Goal: Transaction & Acquisition: Purchase product/service

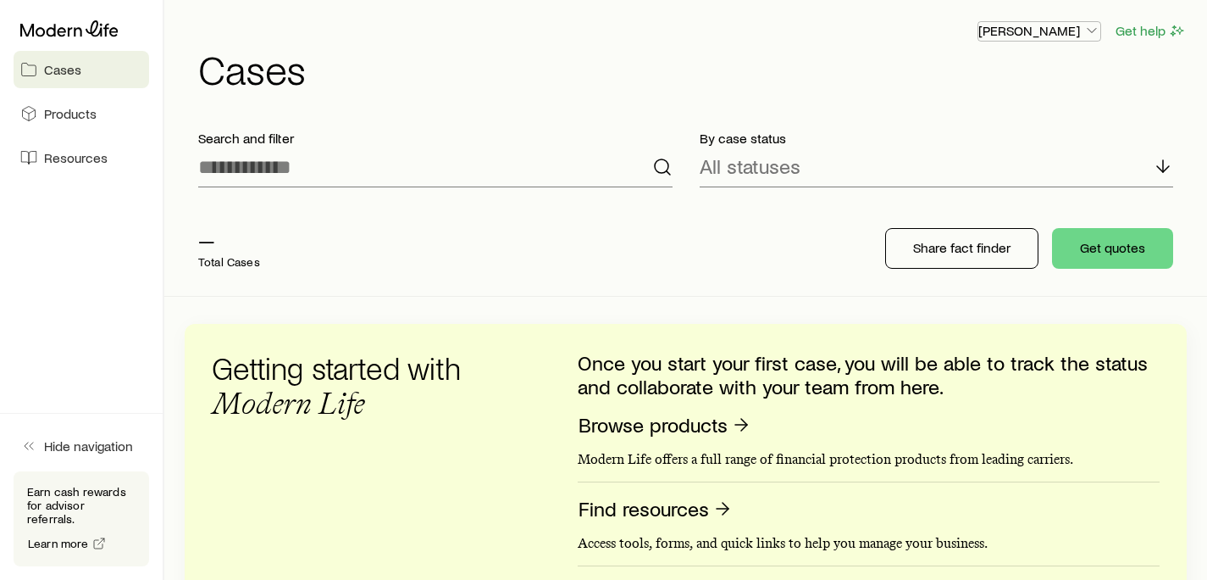
click at [1063, 31] on p "[PERSON_NAME]" at bounding box center [1040, 30] width 122 height 17
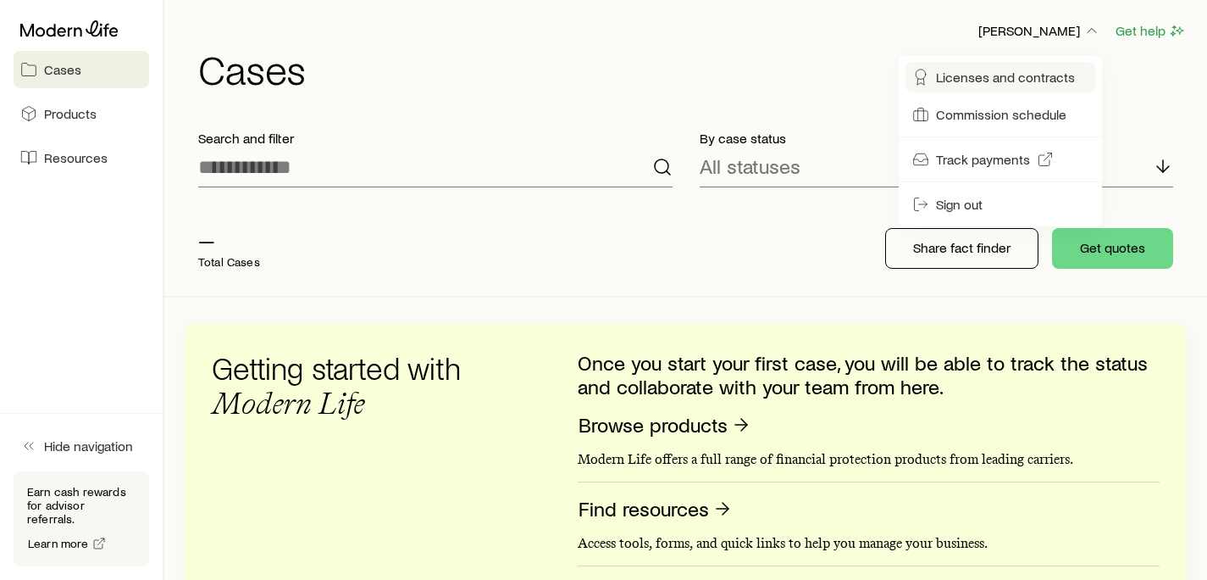
click at [1049, 70] on span "Licenses and contracts" at bounding box center [1005, 77] width 139 height 17
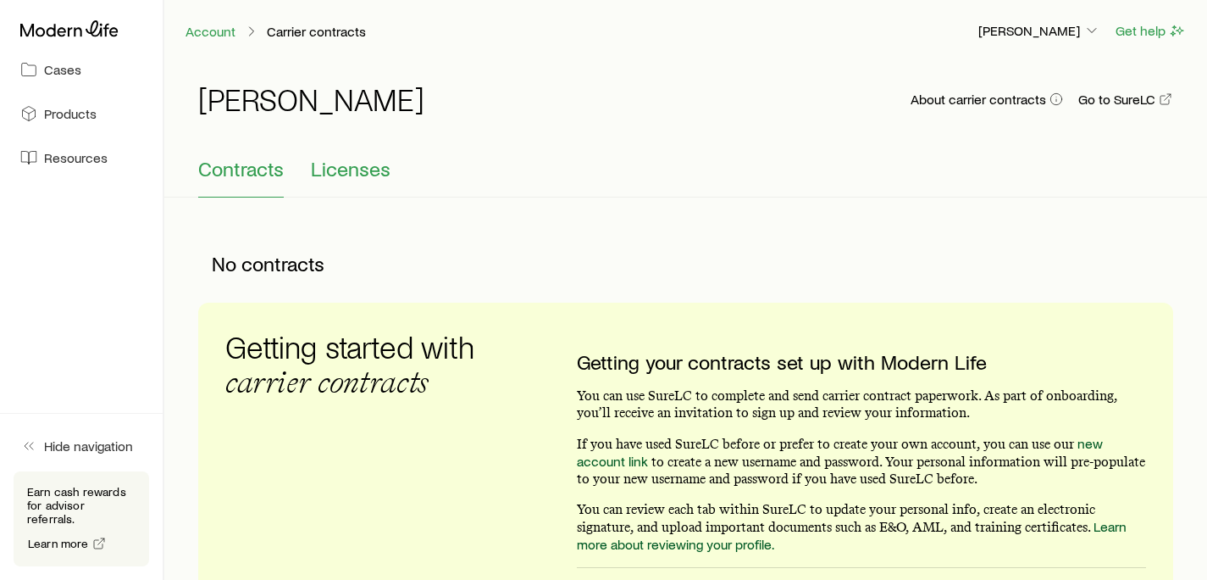
click at [323, 170] on span "Licenses" at bounding box center [351, 169] width 80 height 24
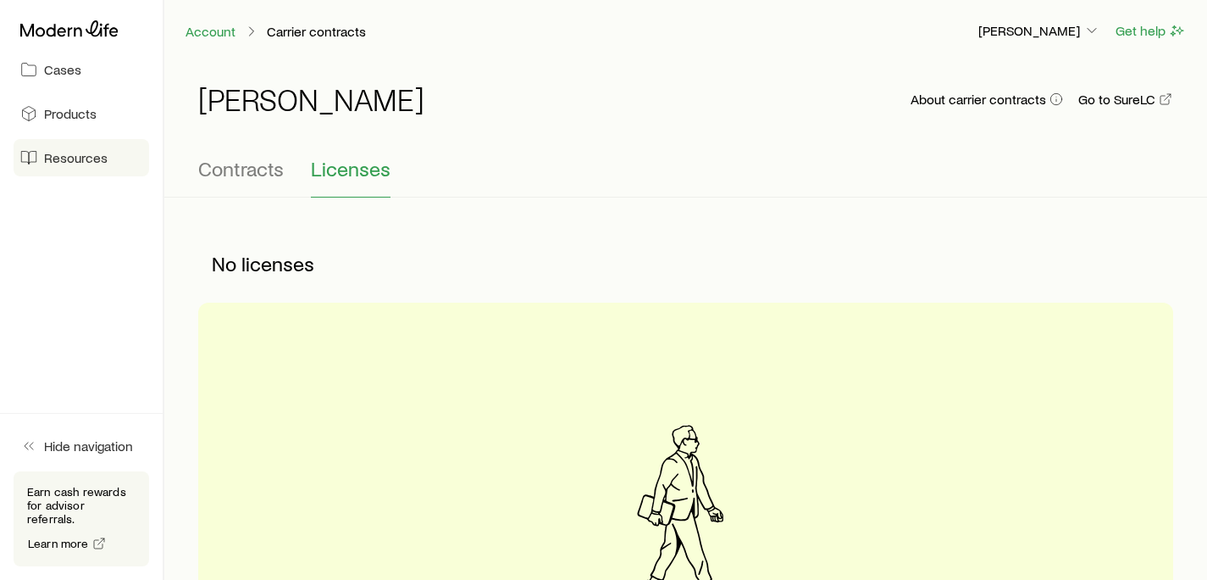
scroll to position [3, 0]
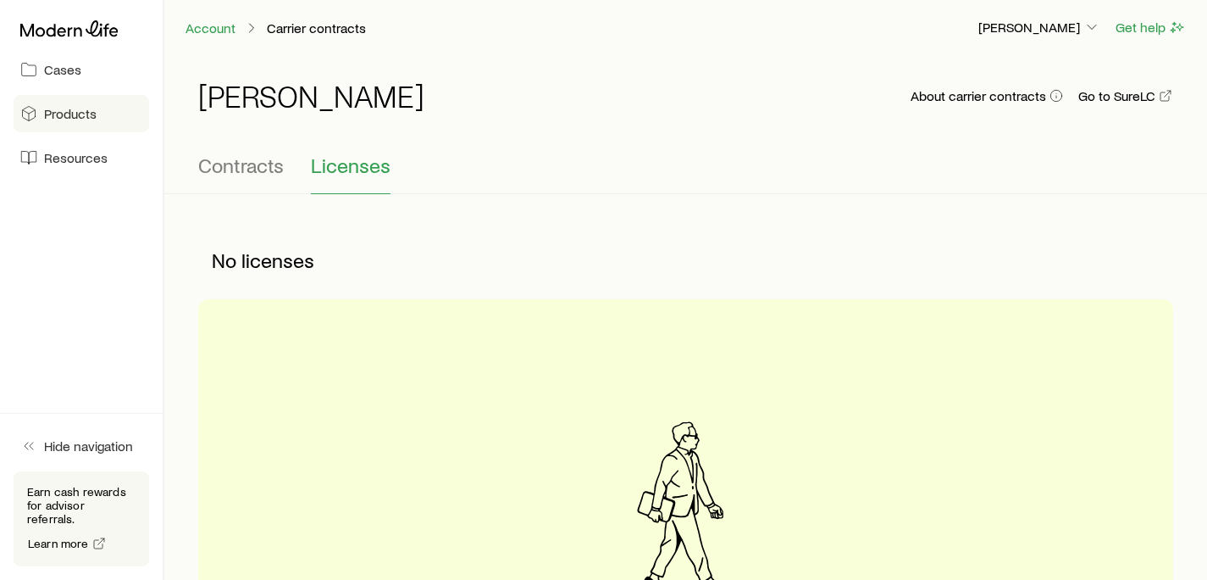
click at [99, 124] on link "Products" at bounding box center [82, 113] width 136 height 37
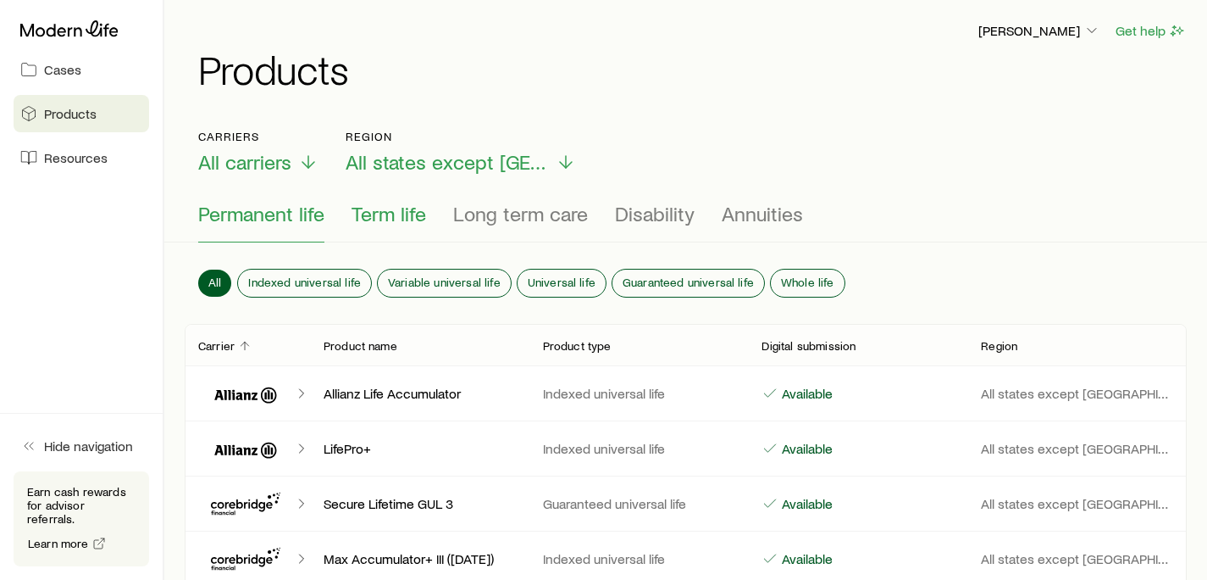
click at [408, 225] on button "Term life" at bounding box center [389, 222] width 75 height 41
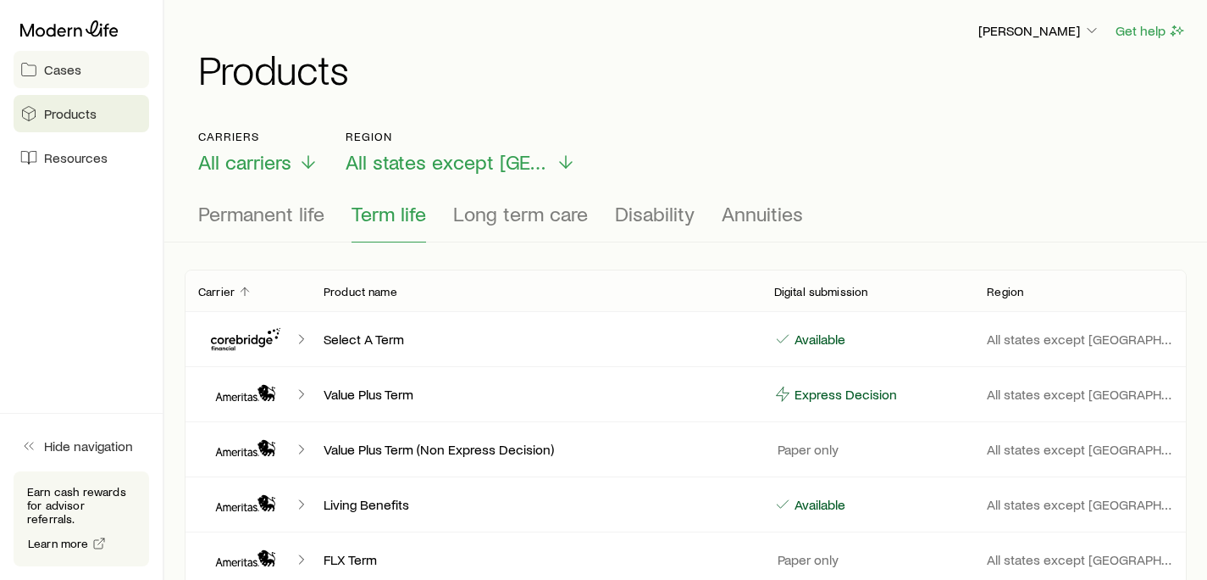
click at [46, 76] on span "Cases" at bounding box center [62, 69] width 37 height 17
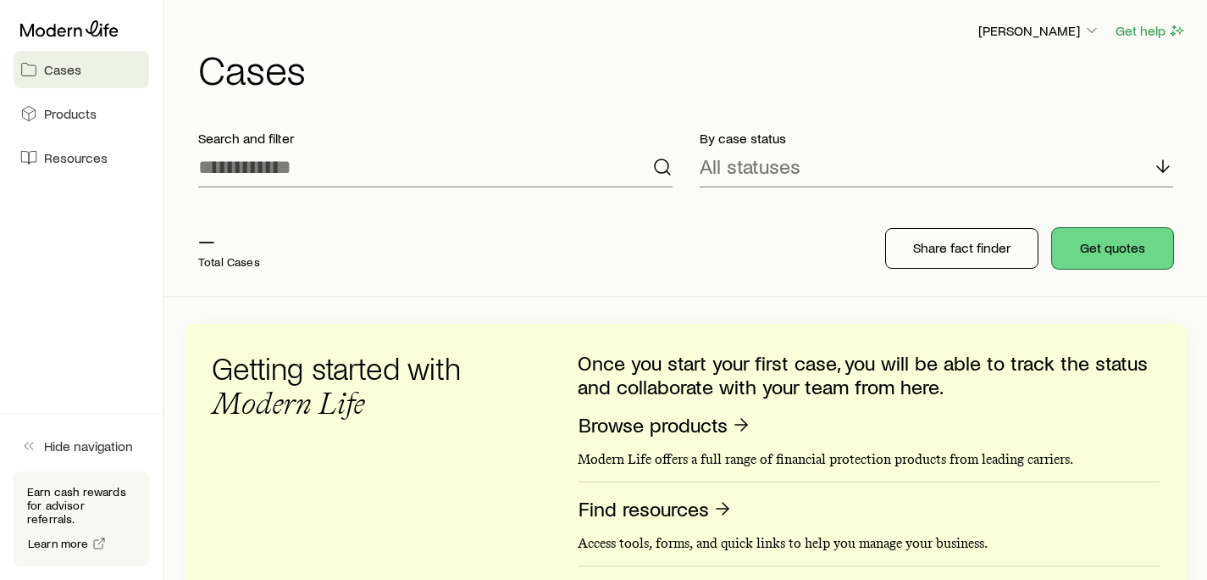
click at [1111, 244] on button "Get quotes" at bounding box center [1112, 248] width 121 height 41
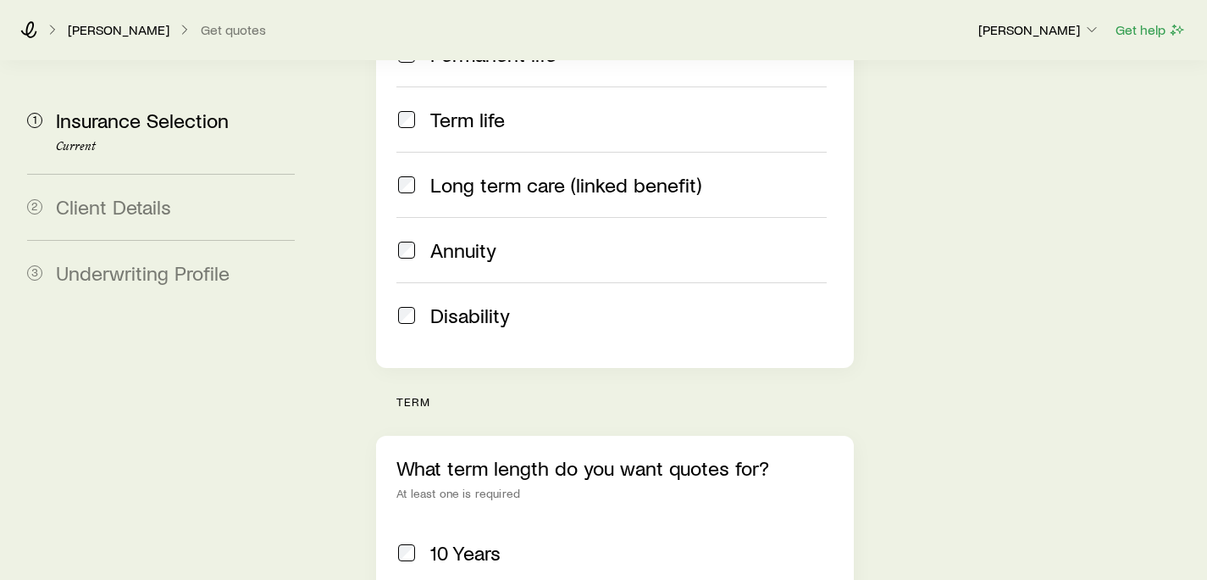
scroll to position [669, 0]
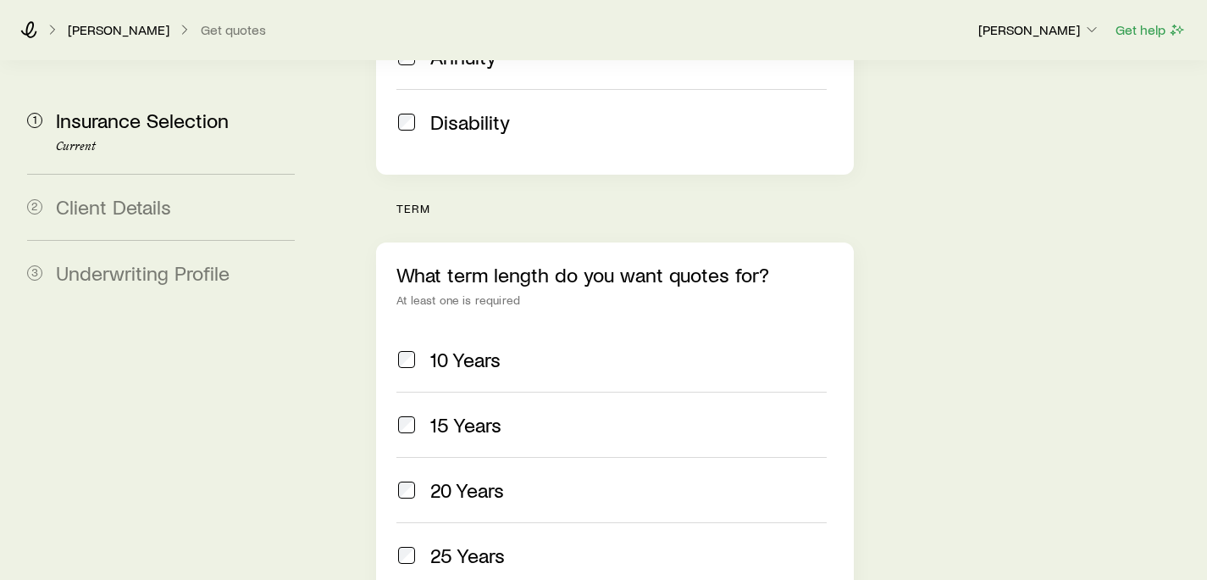
click at [444, 478] on span "20 Years" at bounding box center [467, 490] width 74 height 24
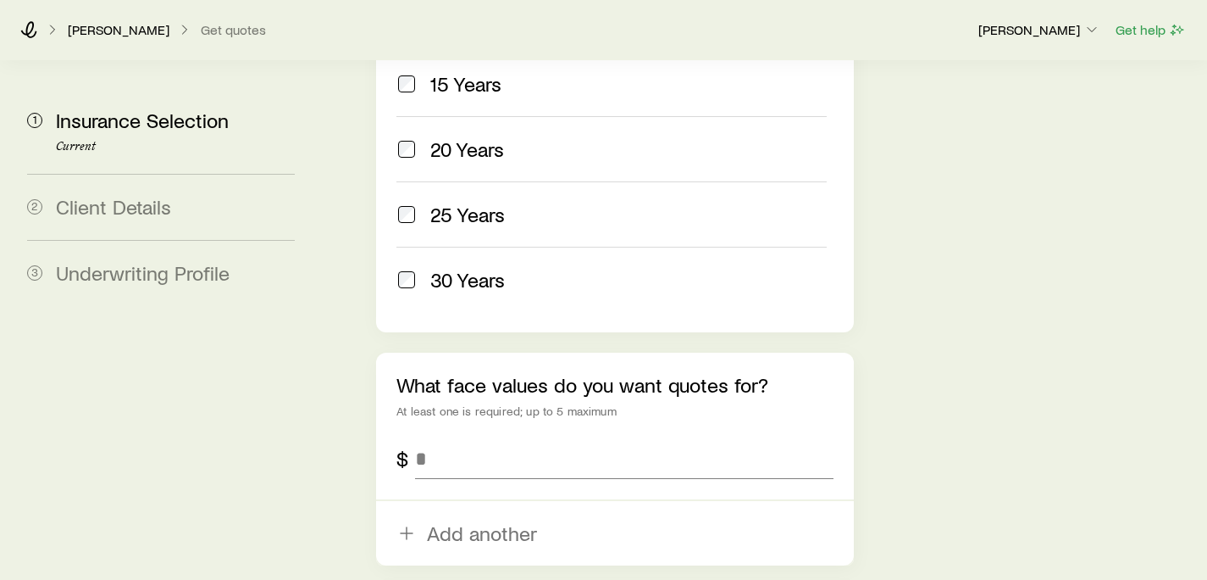
scroll to position [1121, 0]
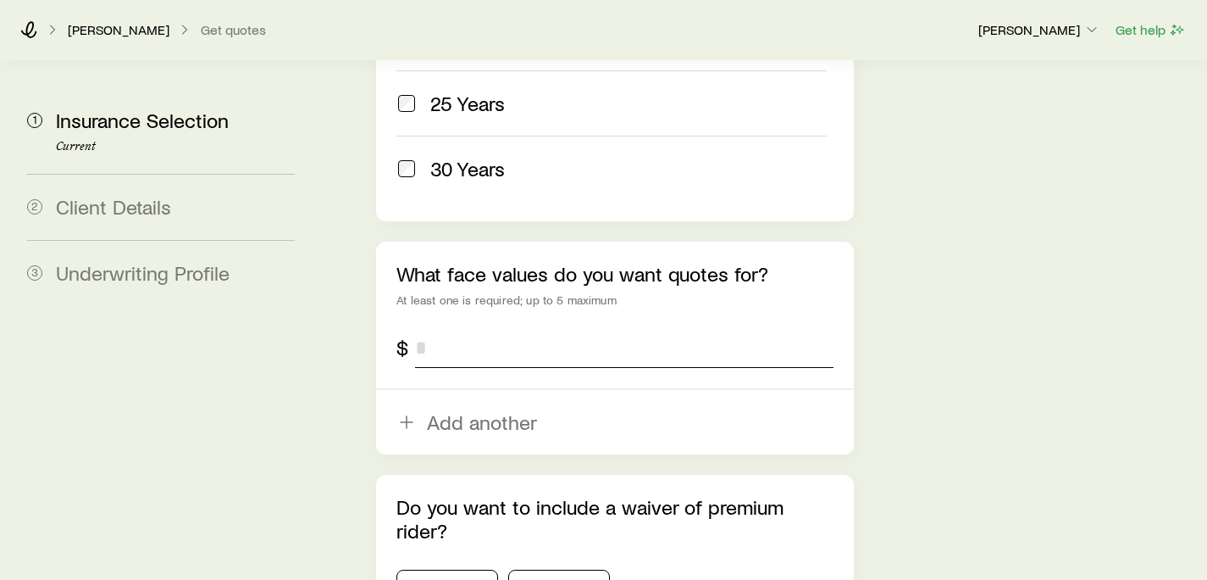
click at [579, 327] on input "tel" at bounding box center [624, 347] width 418 height 41
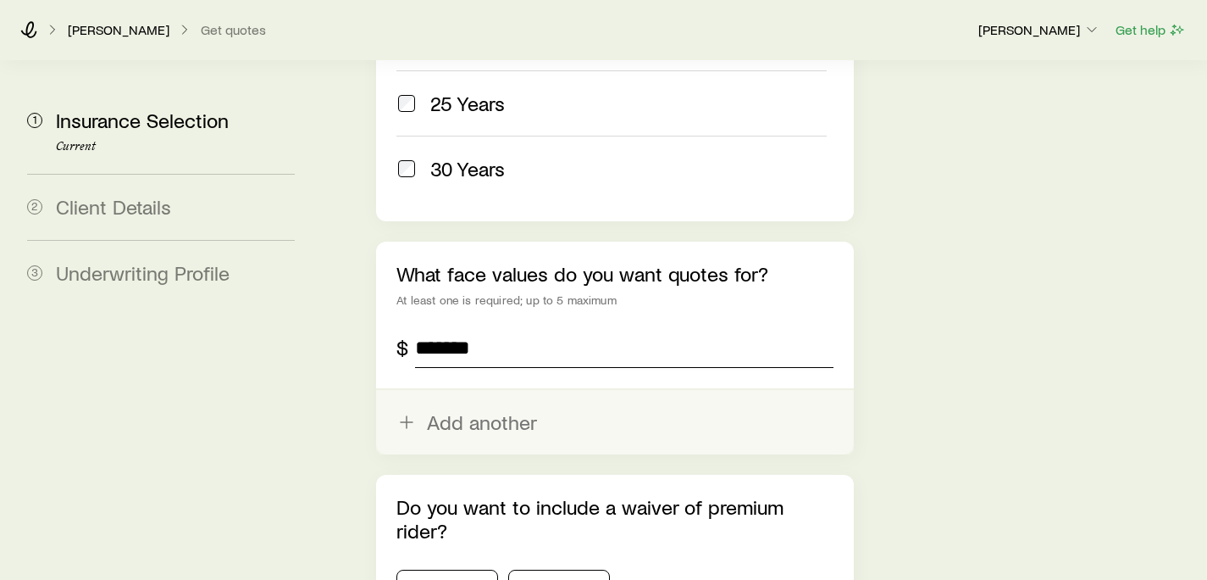
type input "*******"
click at [499, 390] on button "Add another" at bounding box center [614, 422] width 477 height 64
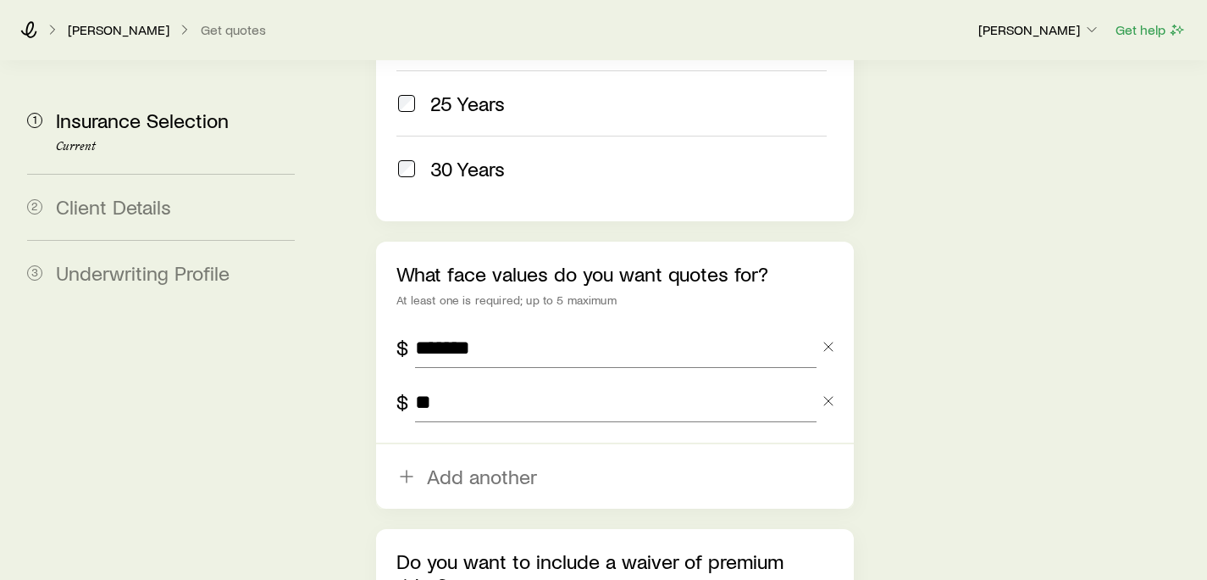
type input "*"
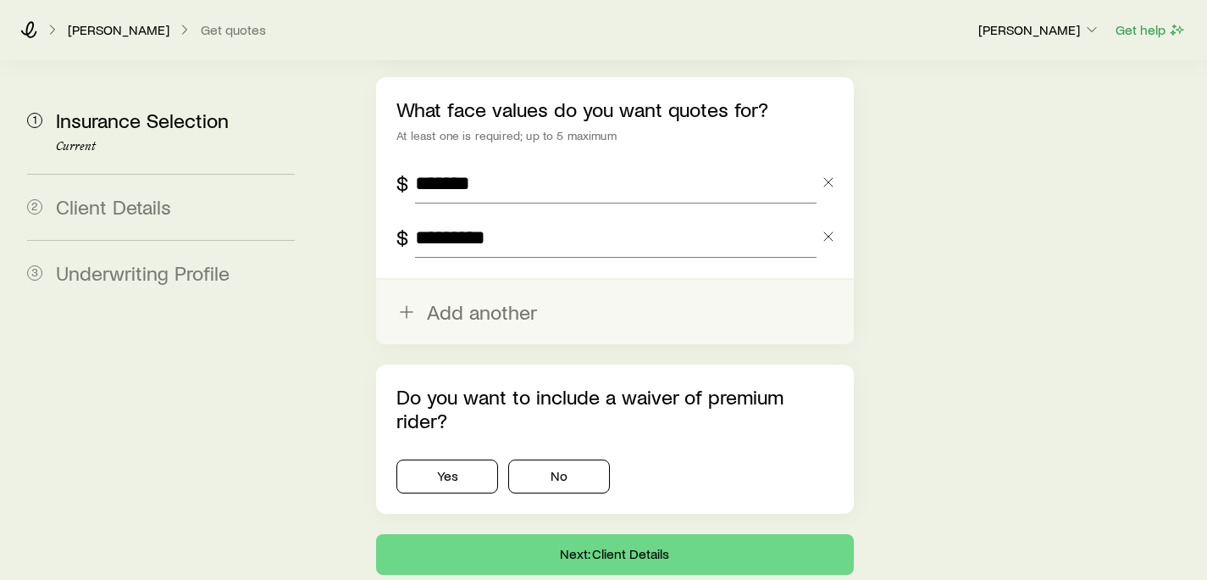
scroll to position [1297, 0]
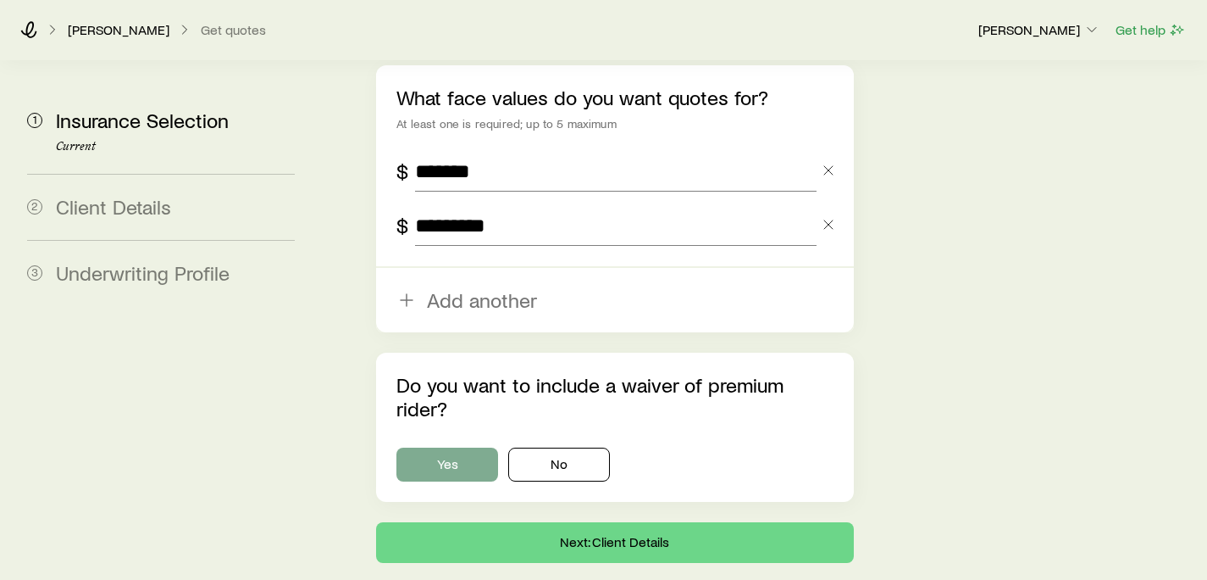
type input "*********"
click at [437, 447] on button "Yes" at bounding box center [448, 464] width 102 height 34
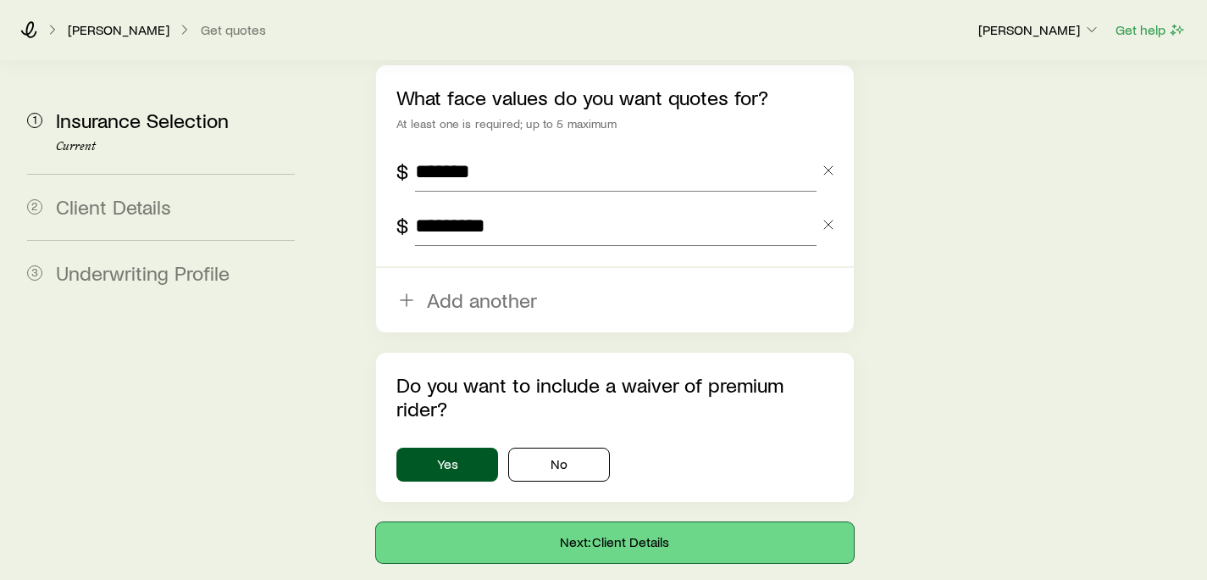
click at [510, 522] on button "Next: Client Details" at bounding box center [614, 542] width 477 height 41
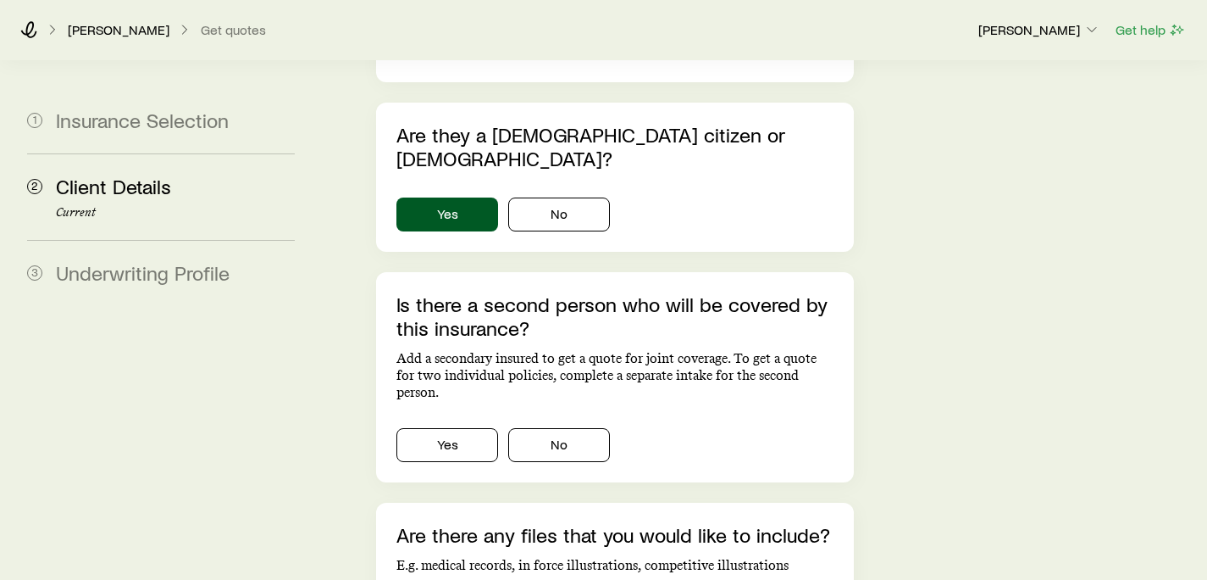
scroll to position [1240, 0]
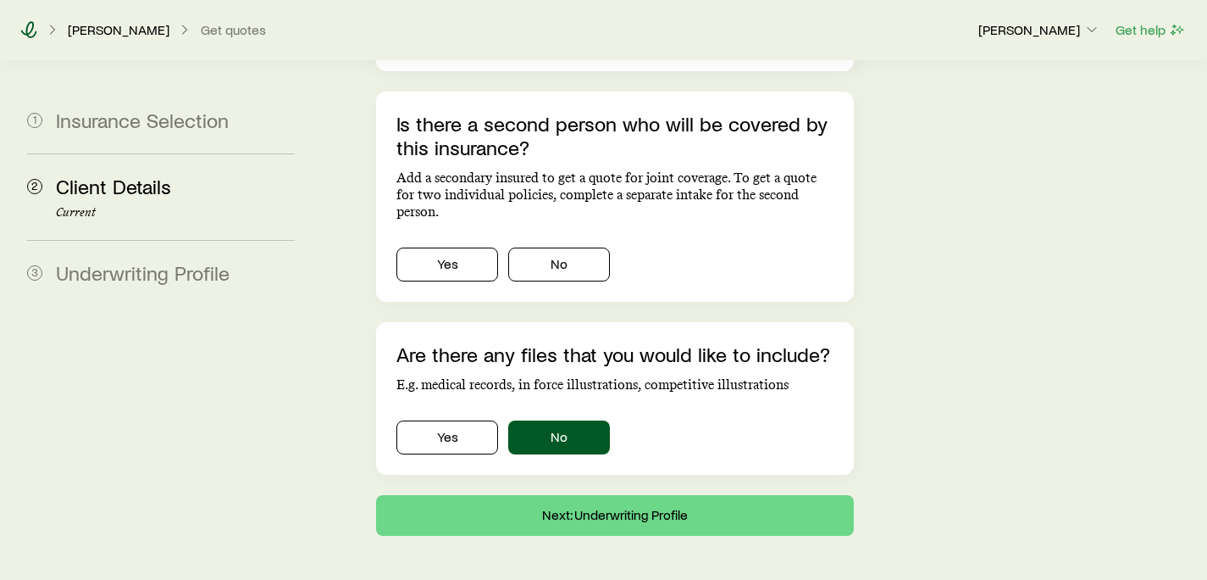
click at [30, 36] on icon at bounding box center [29, 29] width 16 height 17
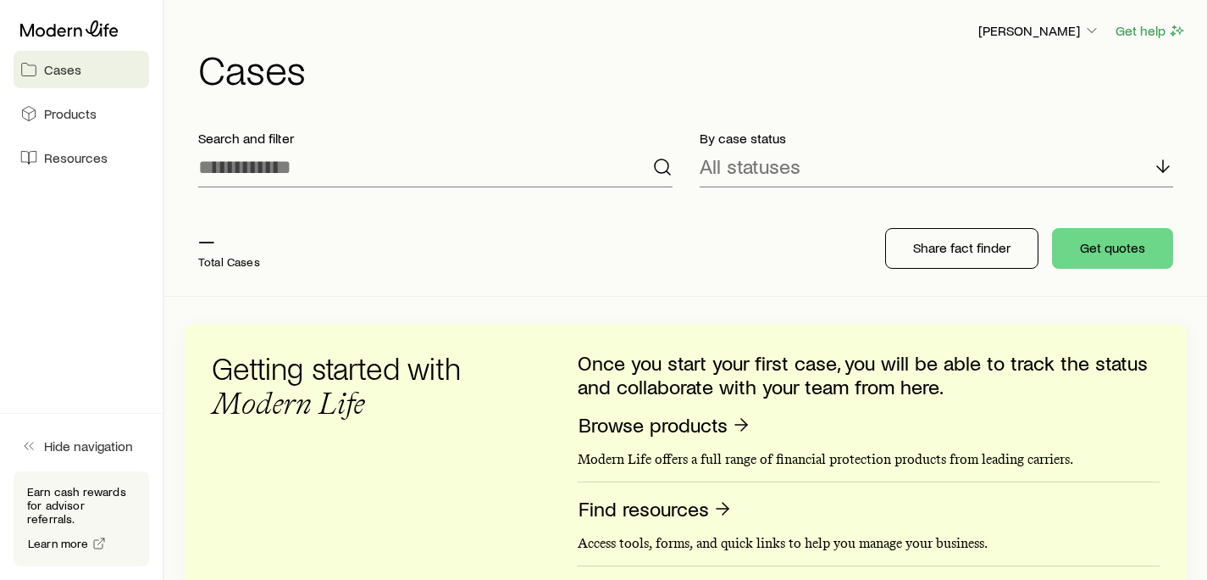
click at [42, 37] on div at bounding box center [82, 29] width 136 height 31
